Goal: Check status: Check status

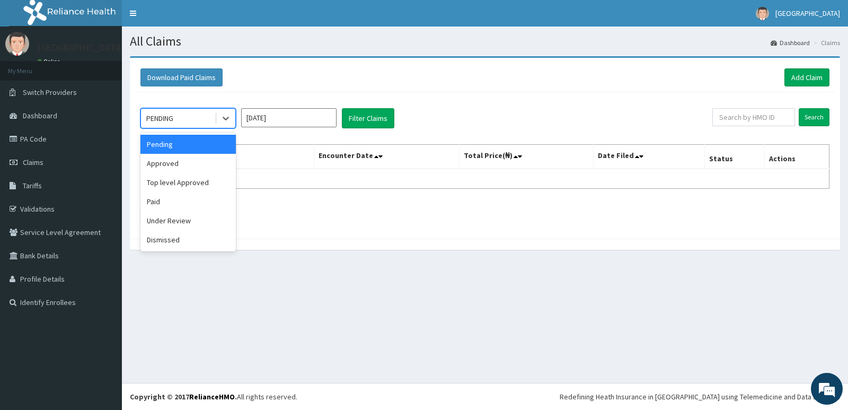
click at [190, 116] on div "PENDING" at bounding box center [178, 118] width 74 height 17
click at [181, 194] on div "Paid" at bounding box center [187, 201] width 95 height 19
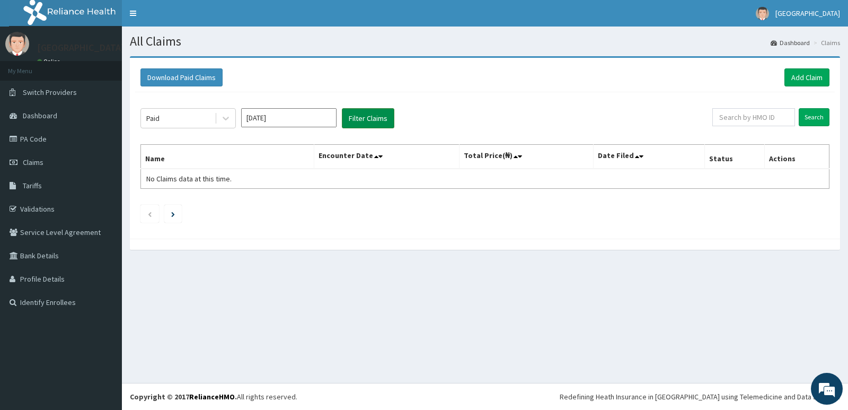
click at [364, 119] on button "Filter Claims" at bounding box center [368, 118] width 52 height 20
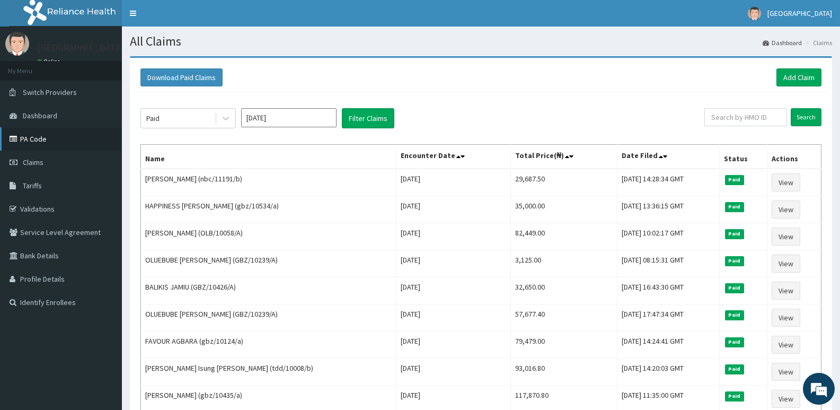
click at [13, 137] on icon at bounding box center [15, 138] width 11 height 7
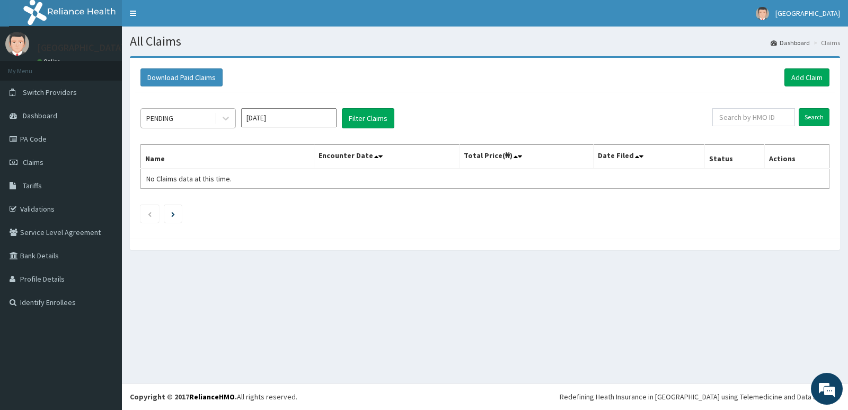
click at [197, 122] on div "PENDING" at bounding box center [178, 118] width 74 height 17
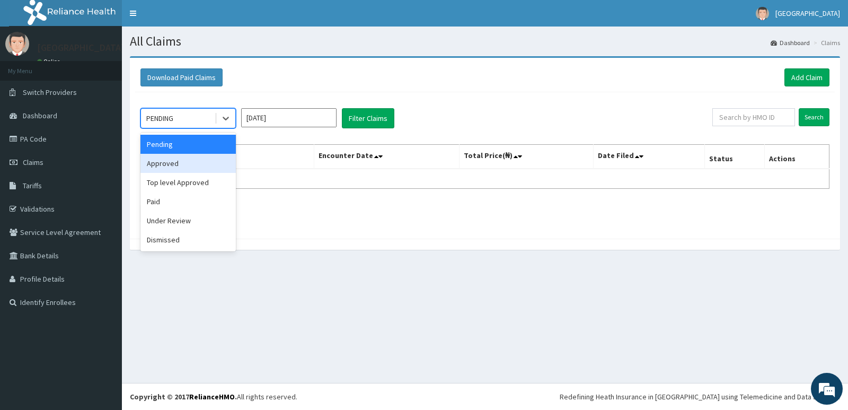
click at [190, 159] on div "Approved" at bounding box center [187, 163] width 95 height 19
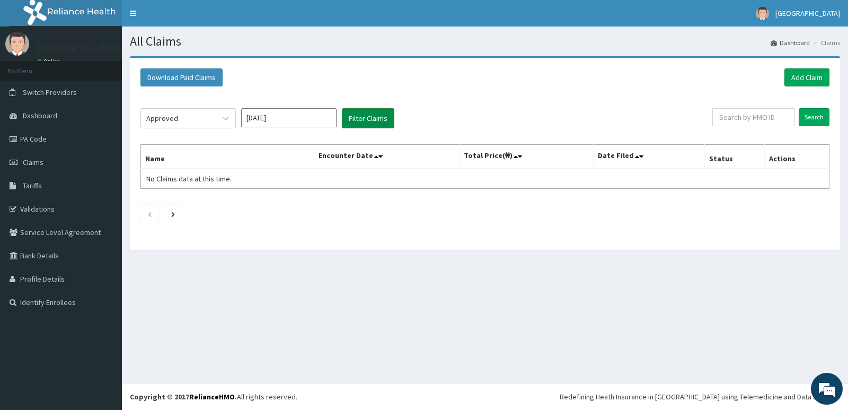
click at [374, 117] on button "Filter Claims" at bounding box center [368, 118] width 52 height 20
click at [185, 125] on div "Approved" at bounding box center [178, 118] width 74 height 17
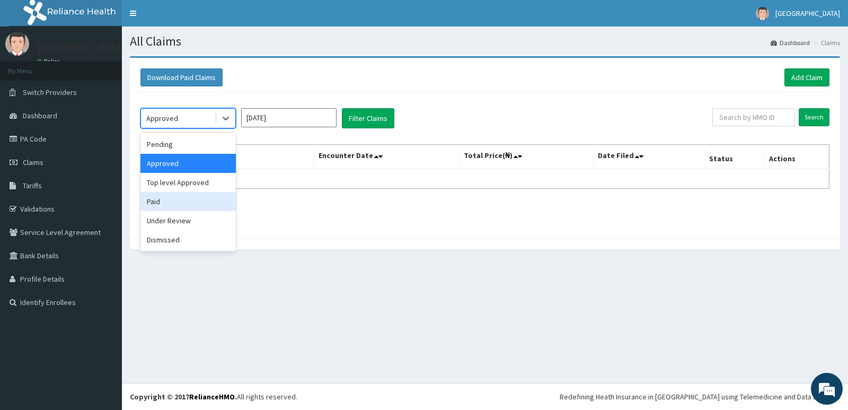
click at [175, 199] on div "Paid" at bounding box center [187, 201] width 95 height 19
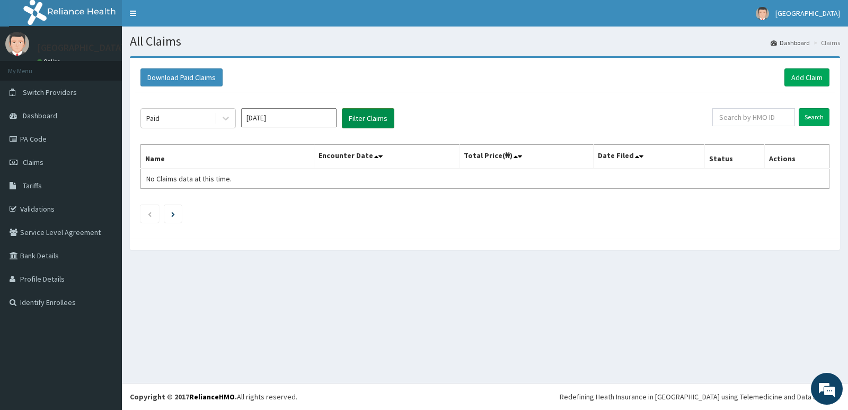
click at [355, 118] on button "Filter Claims" at bounding box center [368, 118] width 52 height 20
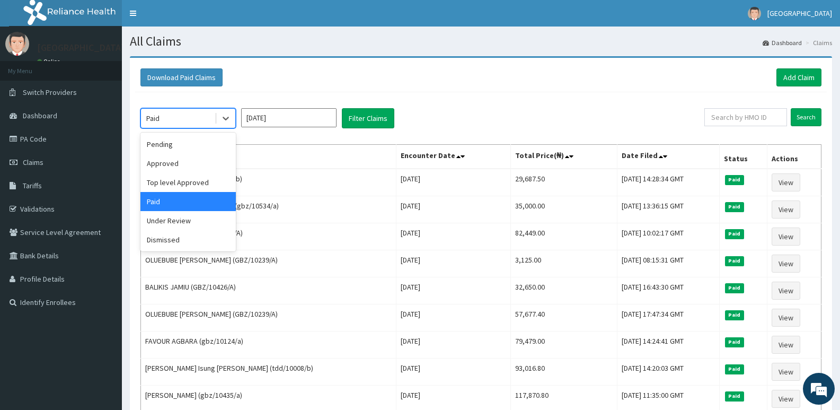
click at [188, 114] on div "Paid" at bounding box center [178, 118] width 74 height 17
click at [177, 220] on div "Under Review" at bounding box center [187, 220] width 95 height 19
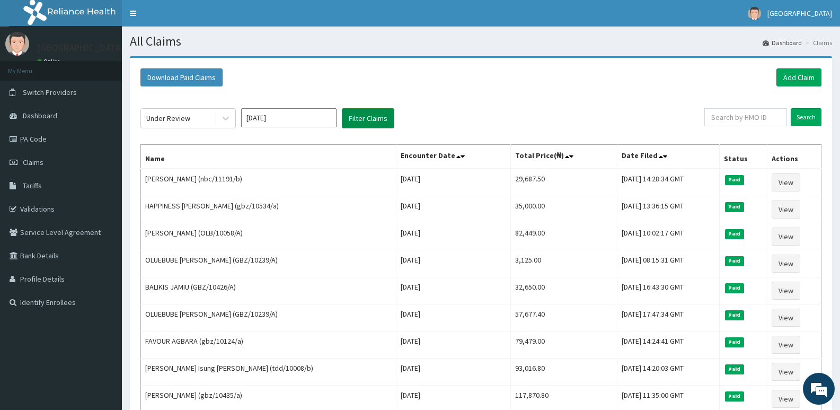
click at [382, 119] on button "Filter Claims" at bounding box center [368, 118] width 52 height 20
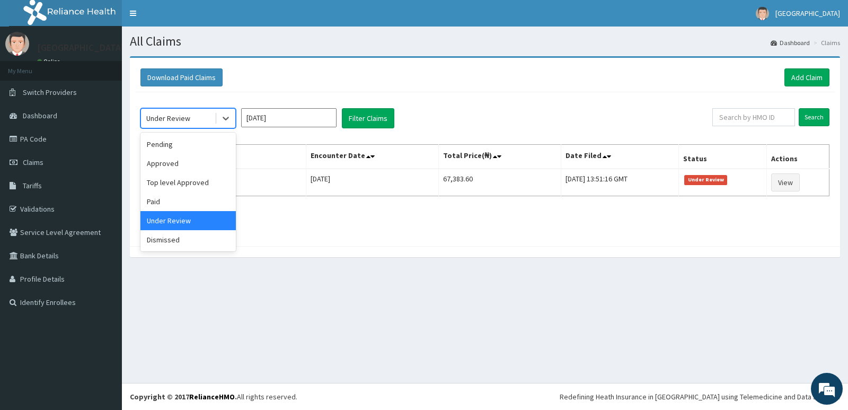
click at [189, 115] on div "Under Review" at bounding box center [178, 118] width 74 height 17
click at [185, 203] on div "Paid" at bounding box center [187, 201] width 95 height 19
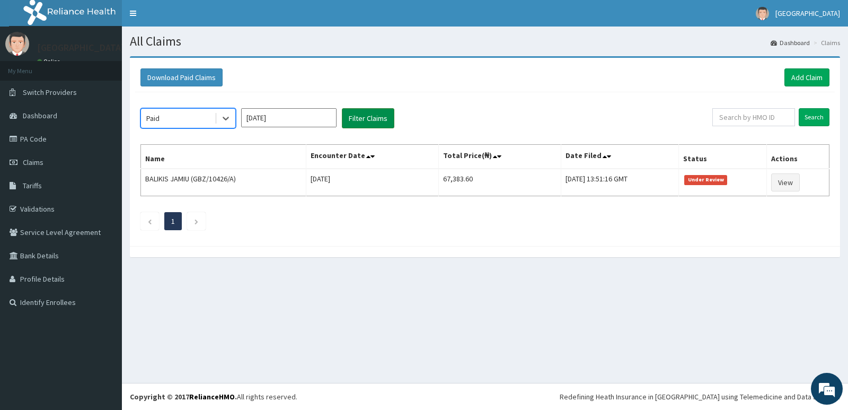
click at [369, 126] on button "Filter Claims" at bounding box center [368, 118] width 52 height 20
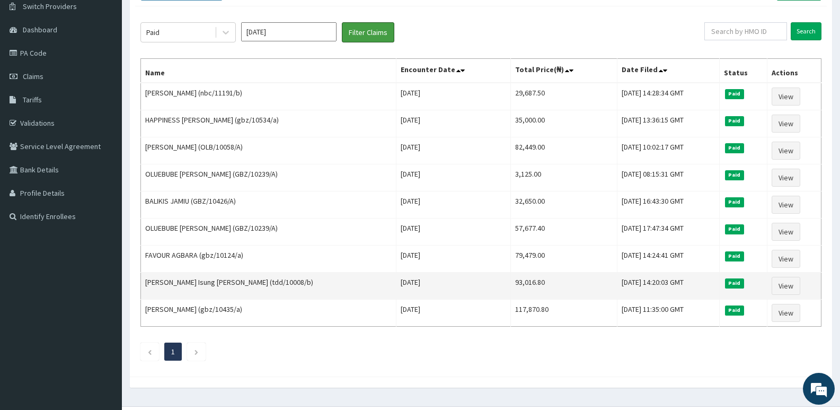
scroll to position [82, 0]
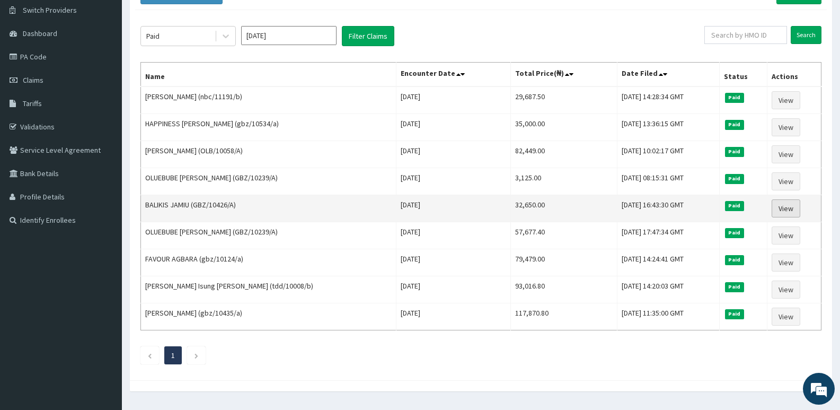
click at [781, 212] on link "View" at bounding box center [786, 208] width 29 height 18
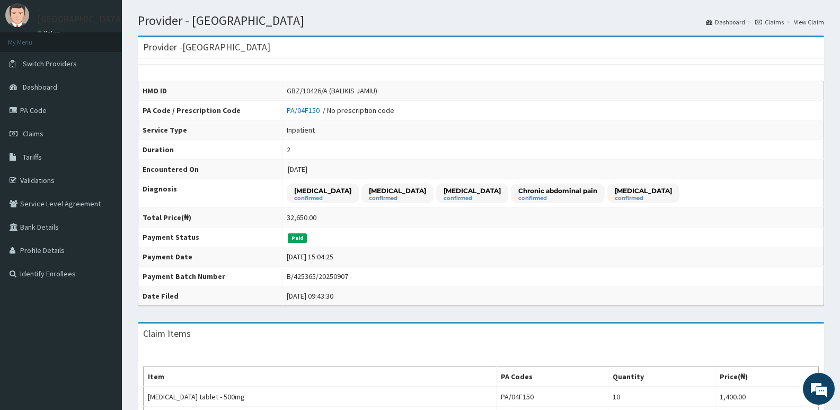
scroll to position [14, 0]
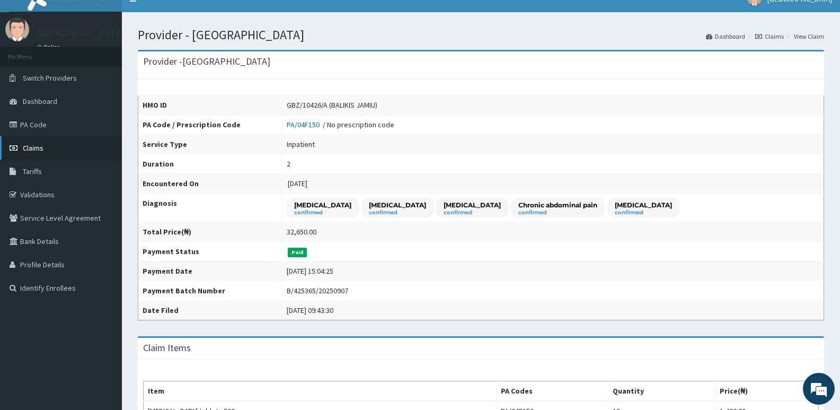
click at [36, 147] on span "Claims" at bounding box center [33, 148] width 21 height 10
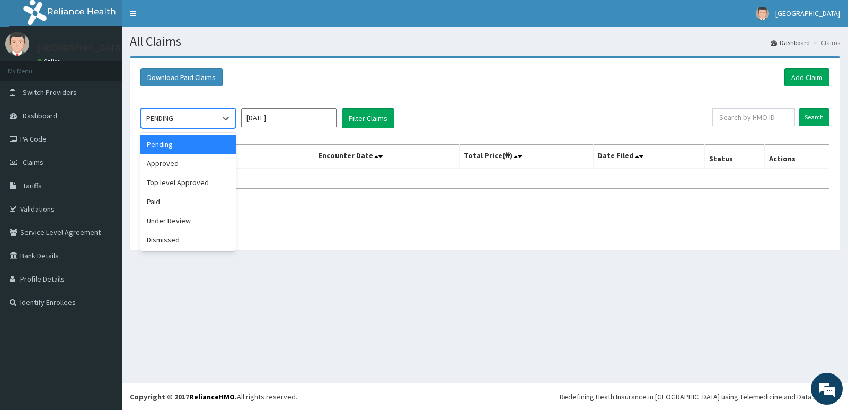
click at [178, 122] on div "PENDING" at bounding box center [178, 118] width 74 height 17
click at [164, 222] on div "Under Review" at bounding box center [187, 220] width 95 height 19
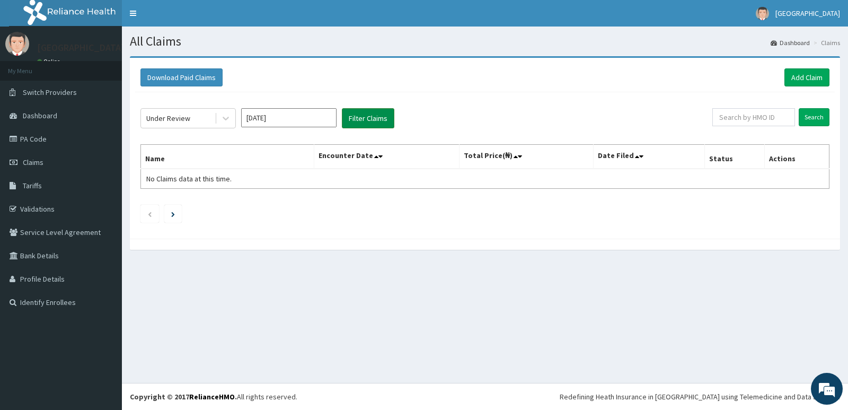
click at [367, 117] on button "Filter Claims" at bounding box center [368, 118] width 52 height 20
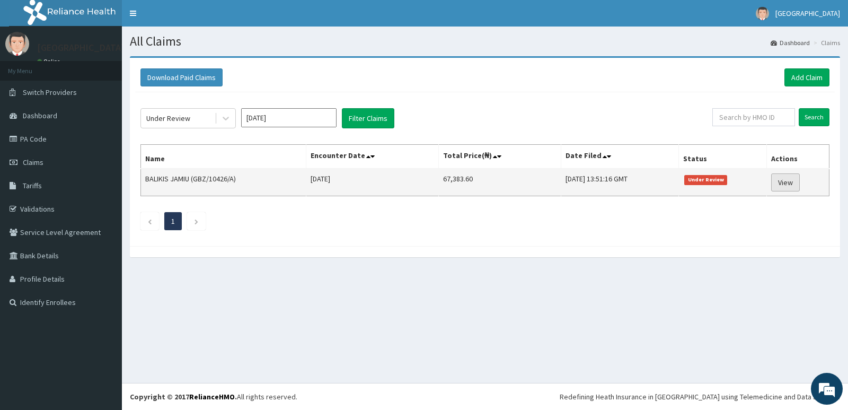
click at [790, 184] on link "View" at bounding box center [785, 182] width 29 height 18
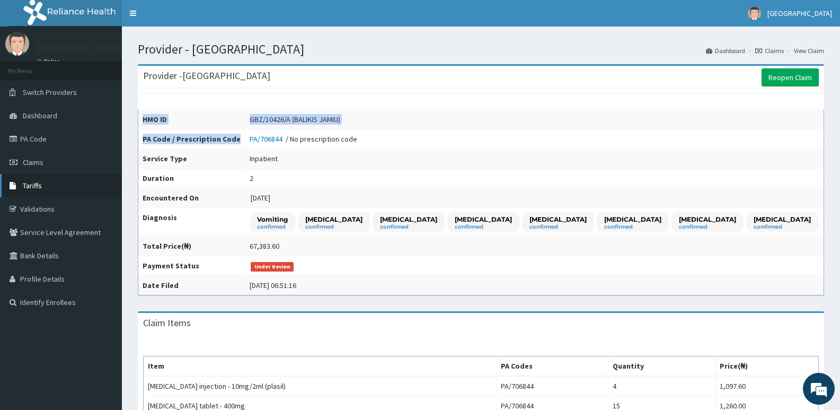
drag, startPoint x: 355, startPoint y: 145, endPoint x: 119, endPoint y: 187, distance: 240.0
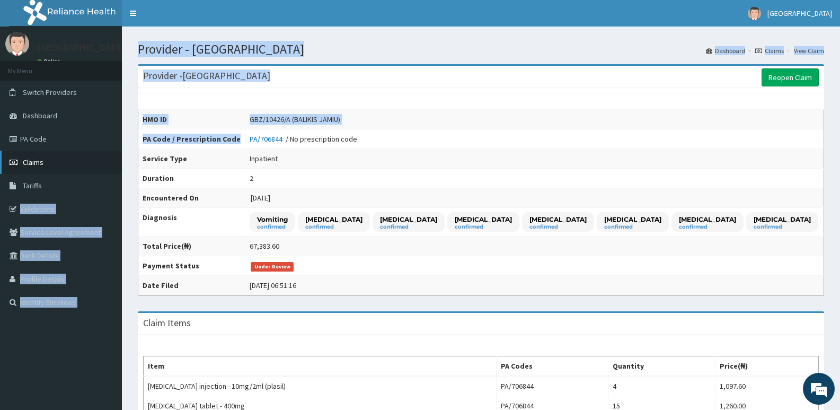
click at [55, 161] on link "Claims" at bounding box center [61, 161] width 122 height 23
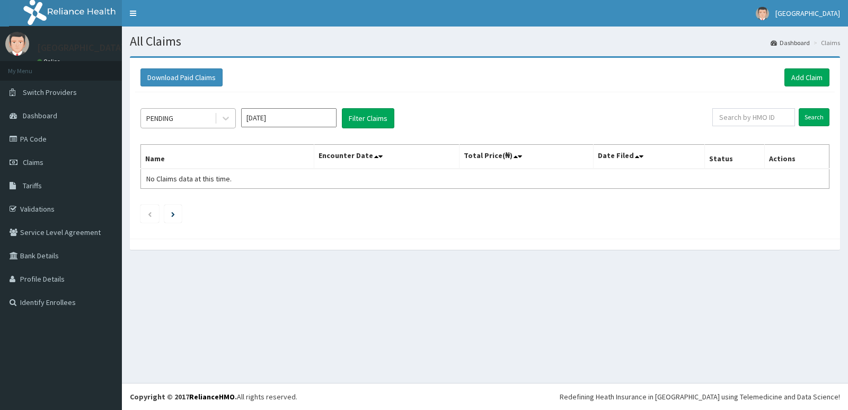
click at [192, 116] on div "PENDING" at bounding box center [178, 118] width 74 height 17
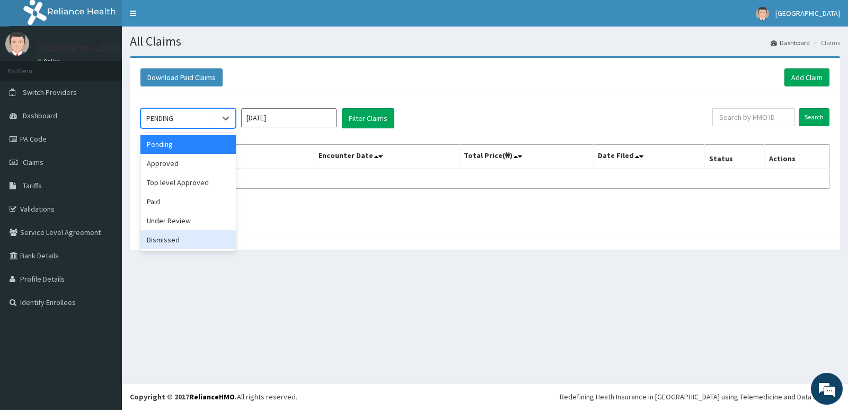
click at [167, 235] on div "Dismissed" at bounding box center [187, 239] width 95 height 19
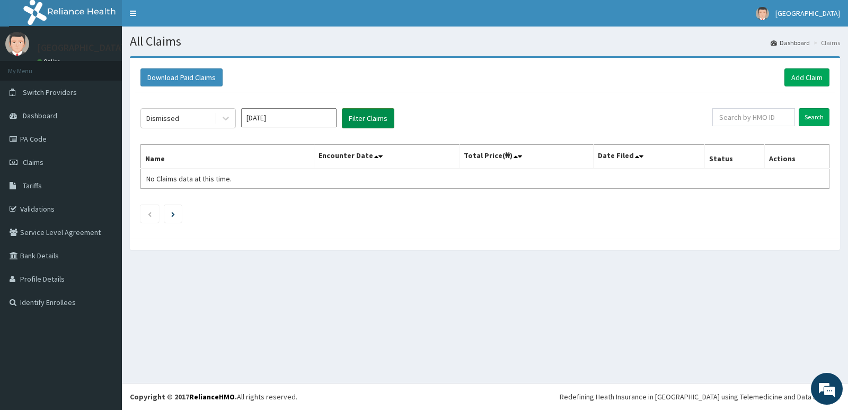
click at [362, 118] on button "Filter Claims" at bounding box center [368, 118] width 52 height 20
